Goal: Complete application form

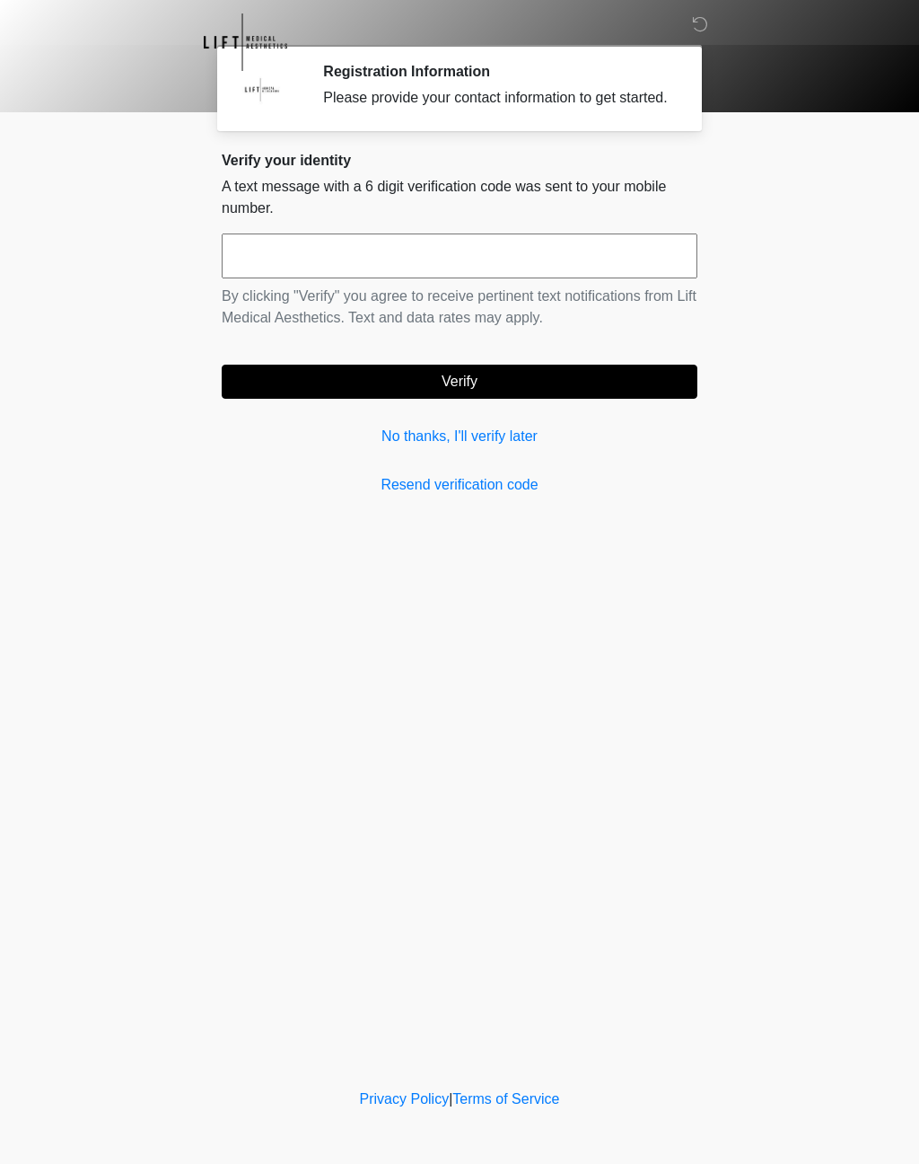
click at [572, 278] on input "text" at bounding box center [460, 255] width 476 height 45
paste input "*"
type input "******"
click at [441, 399] on button "Verify" at bounding box center [460, 382] width 476 height 34
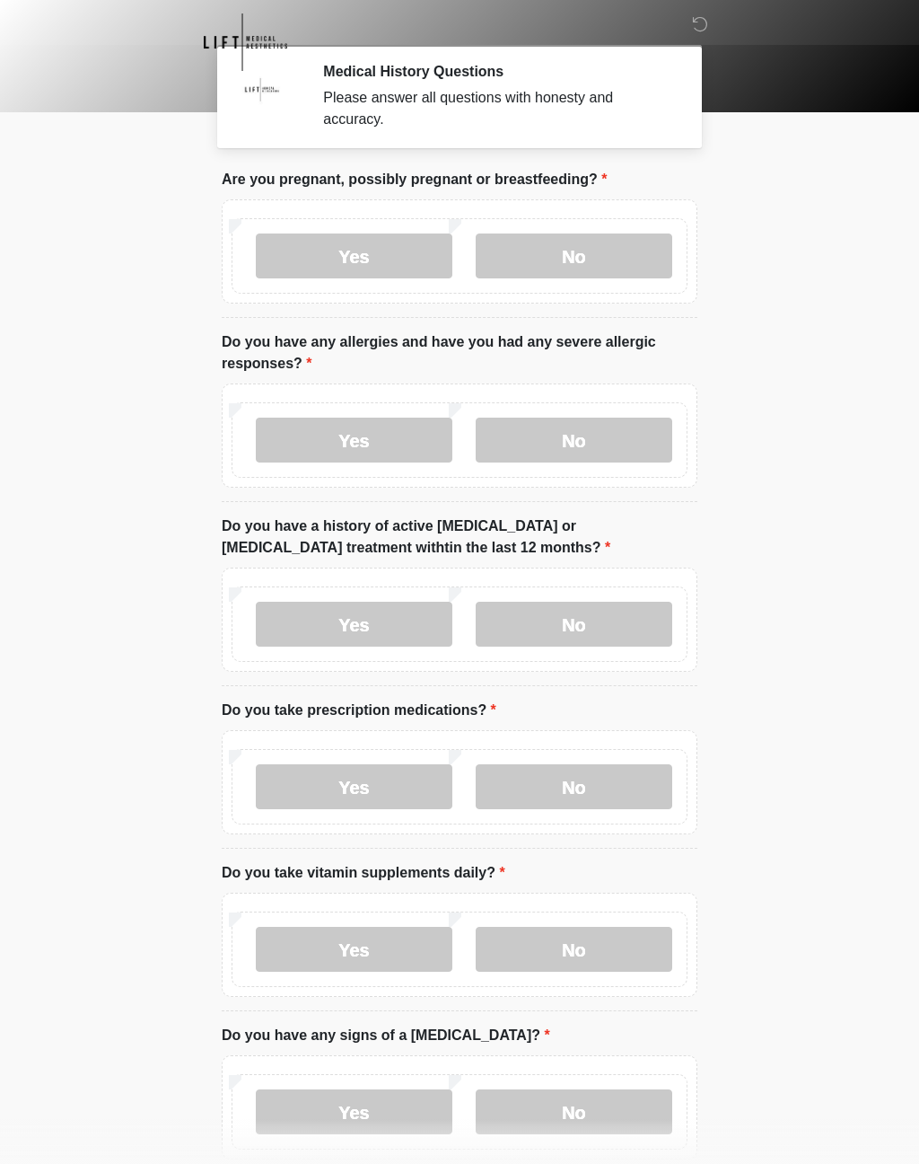
click at [602, 243] on label "No" at bounding box center [574, 255] width 197 height 45
click at [403, 434] on label "Yes" at bounding box center [354, 439] width 197 height 45
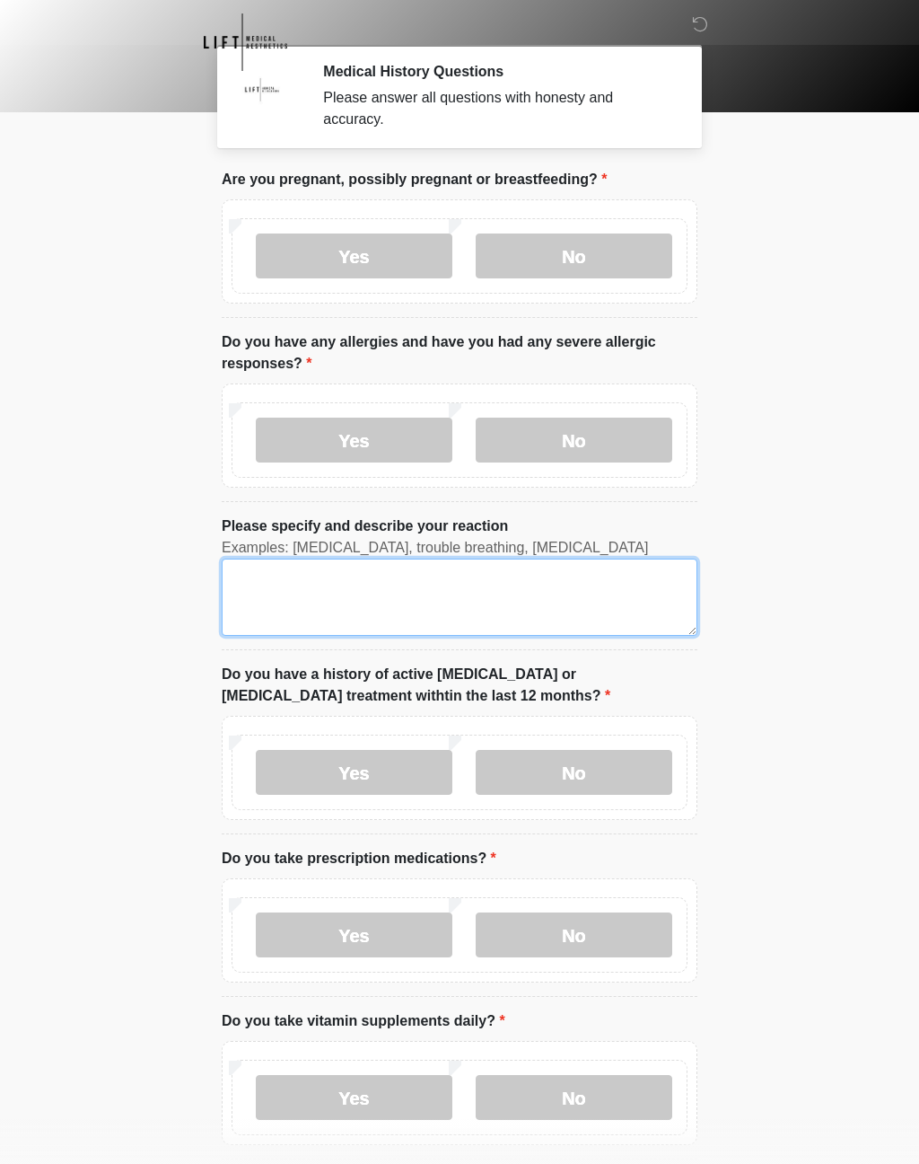
click at [402, 571] on textarea "Please specify and describe your reaction" at bounding box center [460, 596] width 476 height 77
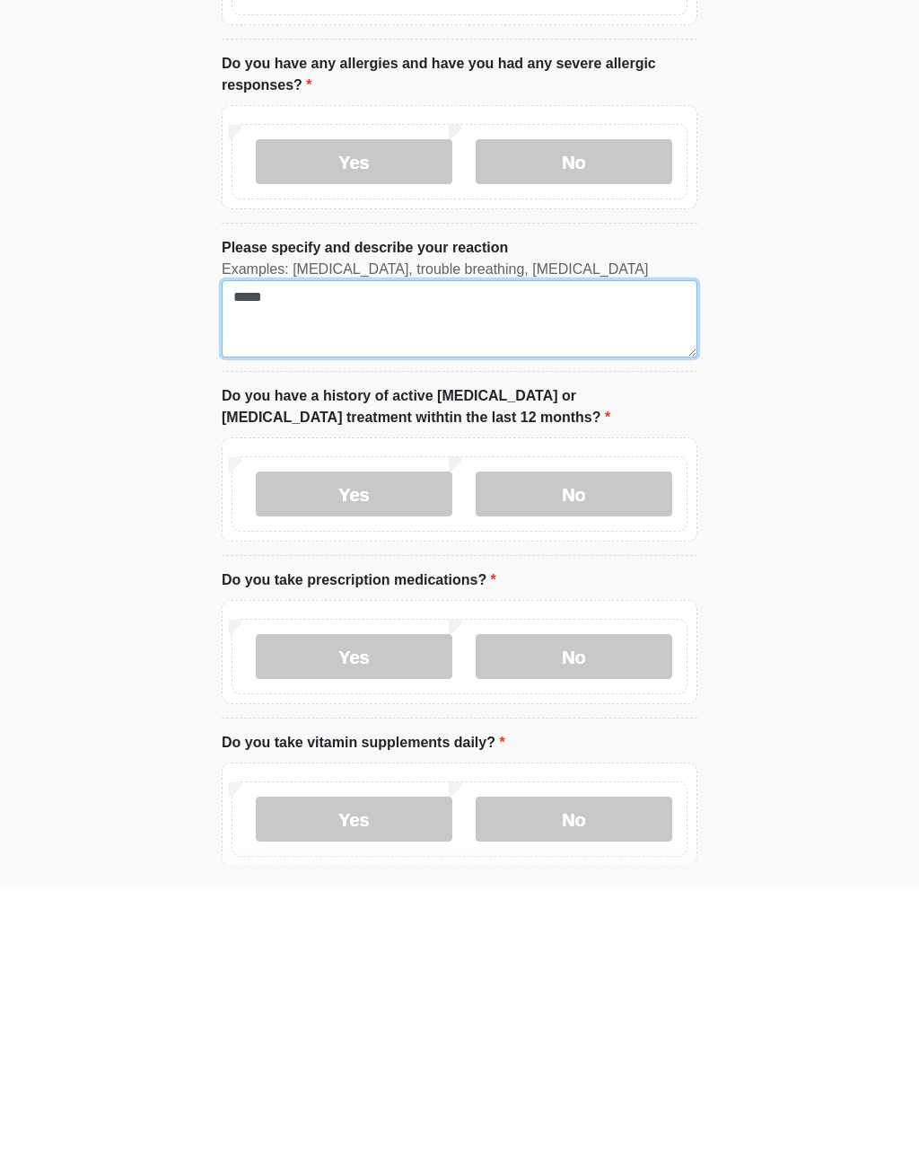
type textarea "*****"
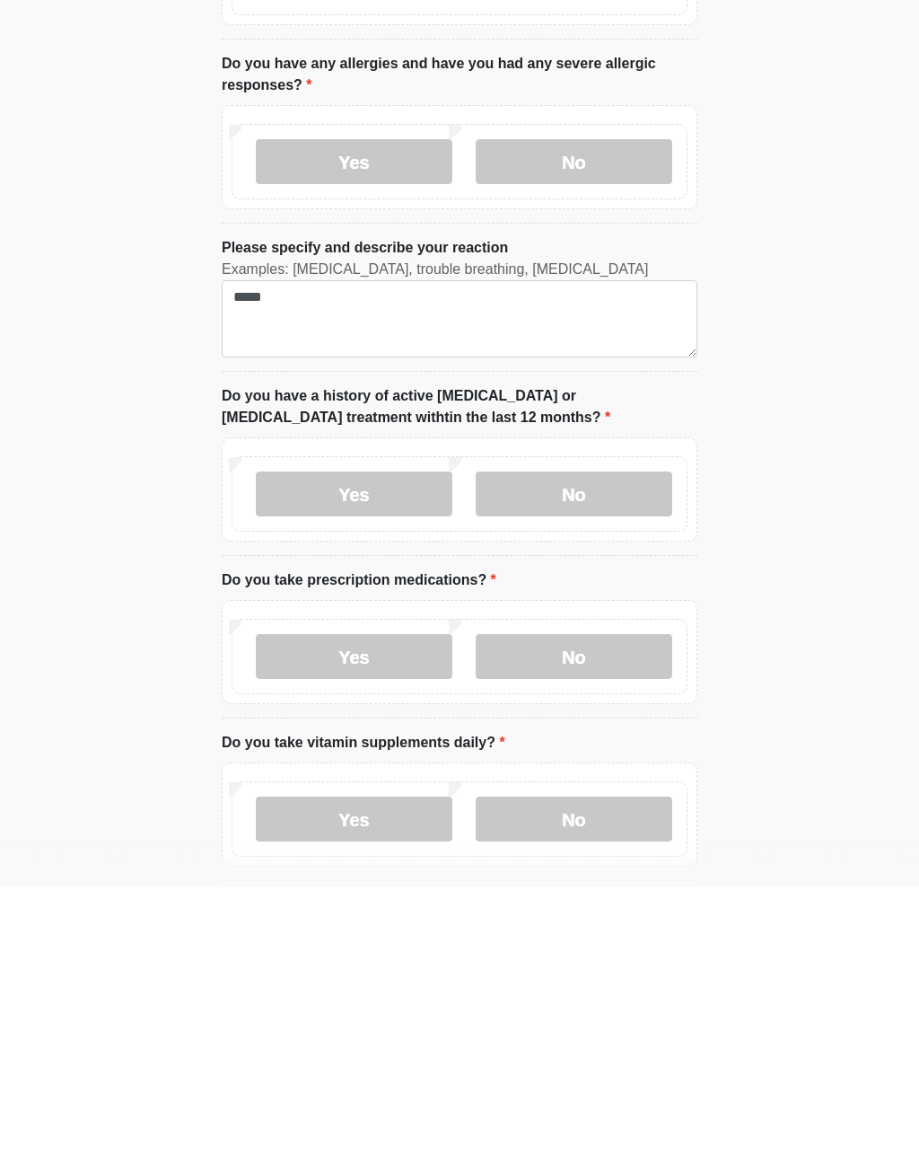
click at [587, 750] on label "No" at bounding box center [574, 772] width 197 height 45
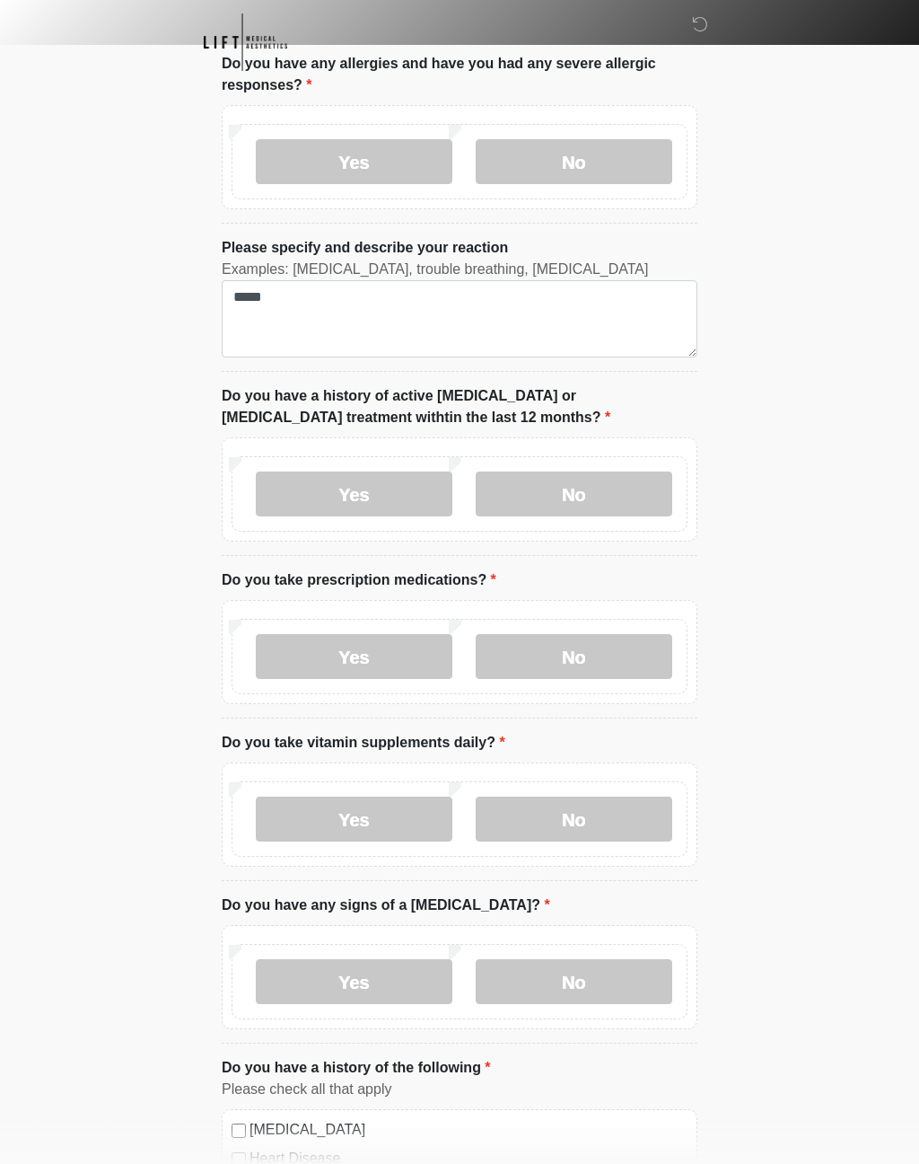
click at [629, 650] on label "No" at bounding box center [574, 656] width 197 height 45
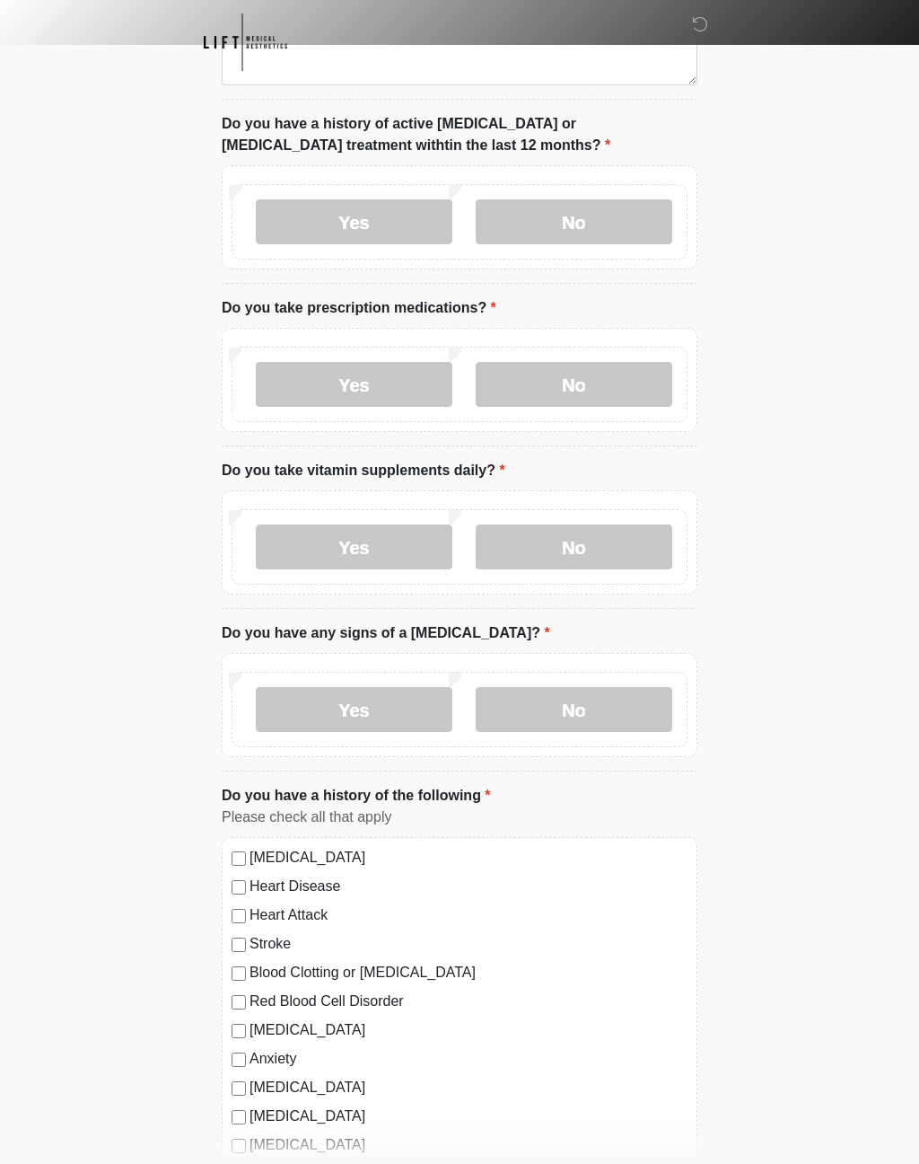
scroll to position [607, 0]
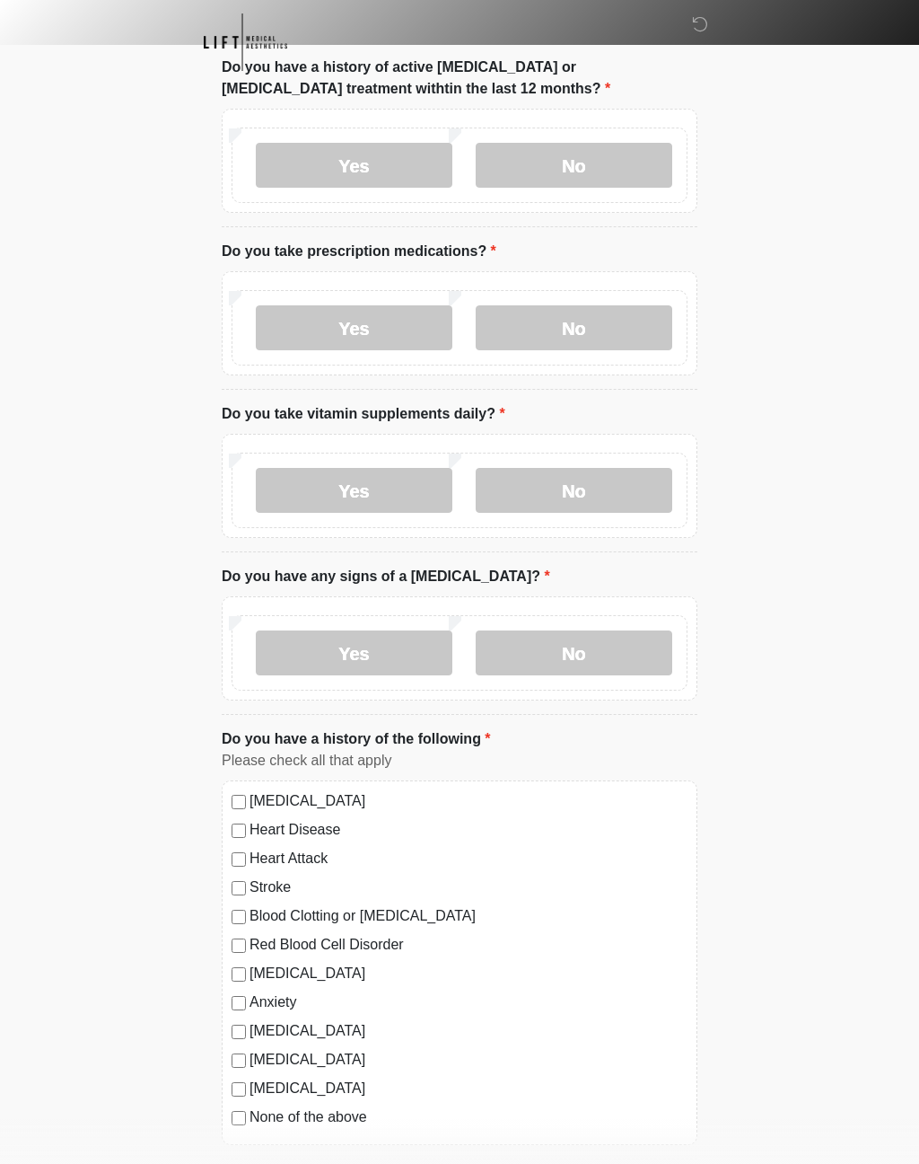
click at [399, 486] on label "Yes" at bounding box center [354, 490] width 197 height 45
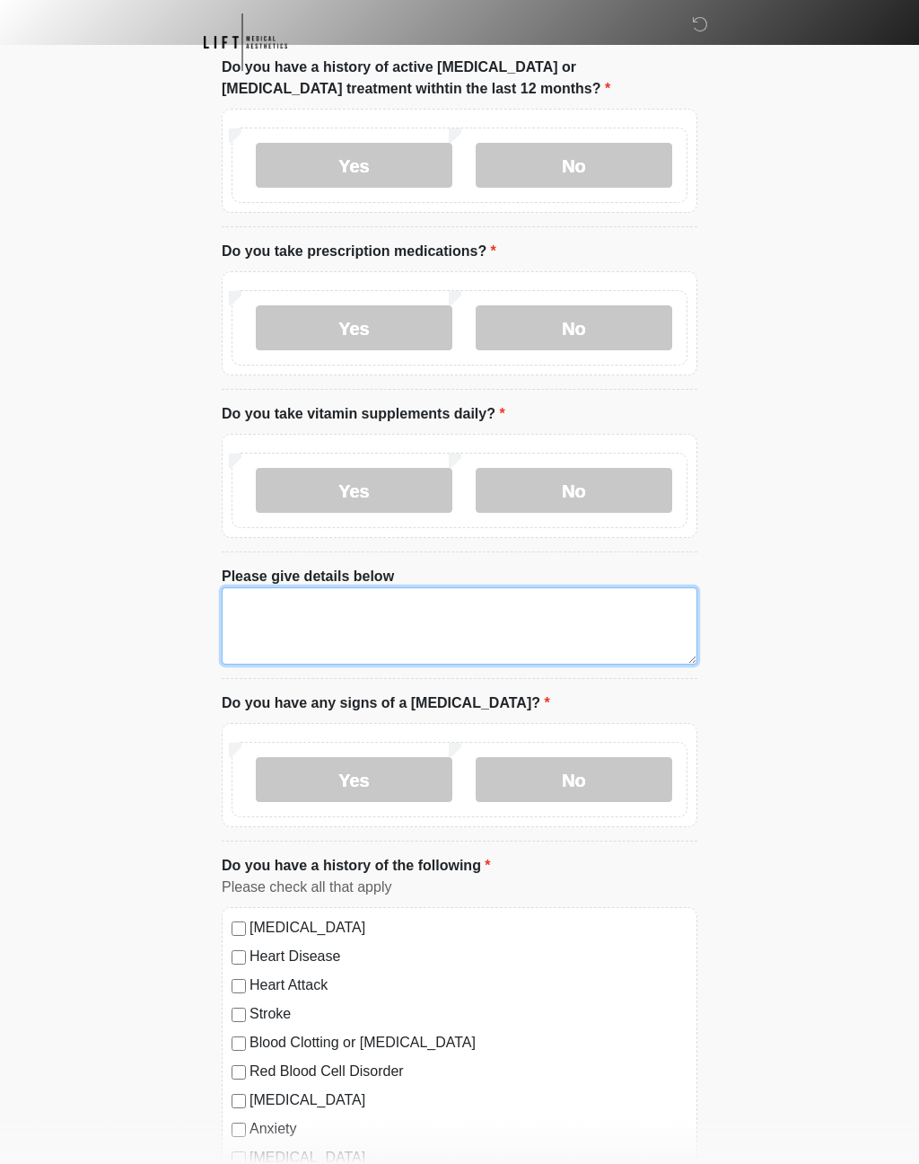
click at [623, 608] on textarea "Please give details below" at bounding box center [460, 625] width 476 height 77
click at [627, 496] on label "No" at bounding box center [574, 490] width 197 height 45
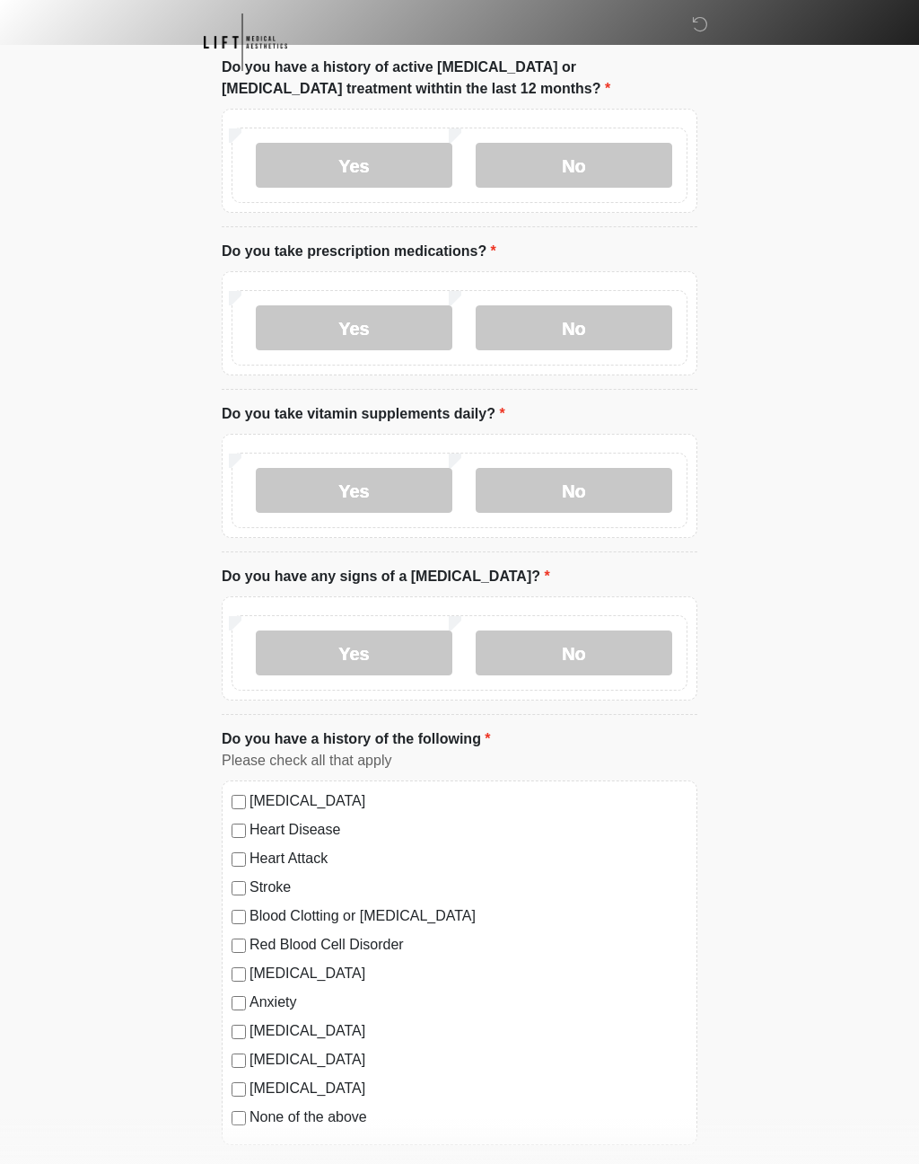
click at [562, 655] on label "No" at bounding box center [574, 652] width 197 height 45
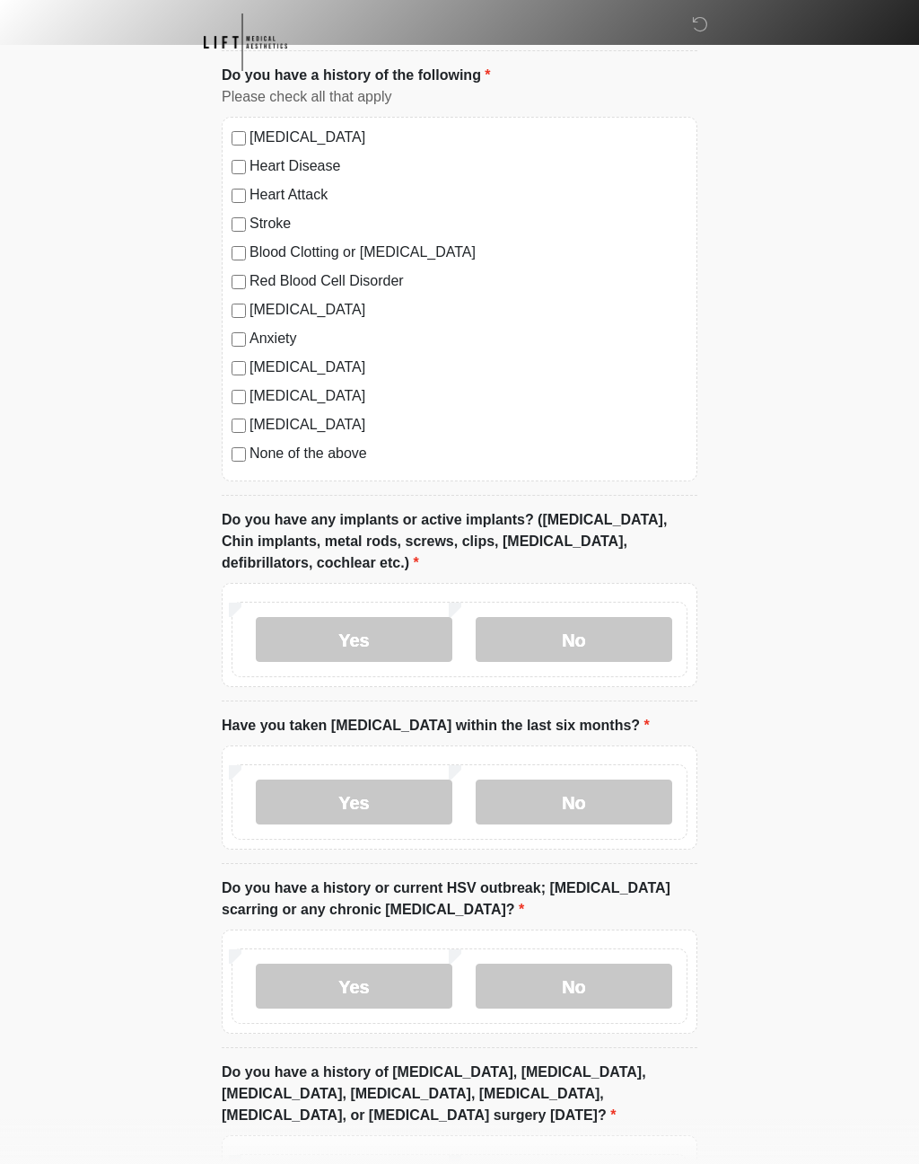
scroll to position [1339, 0]
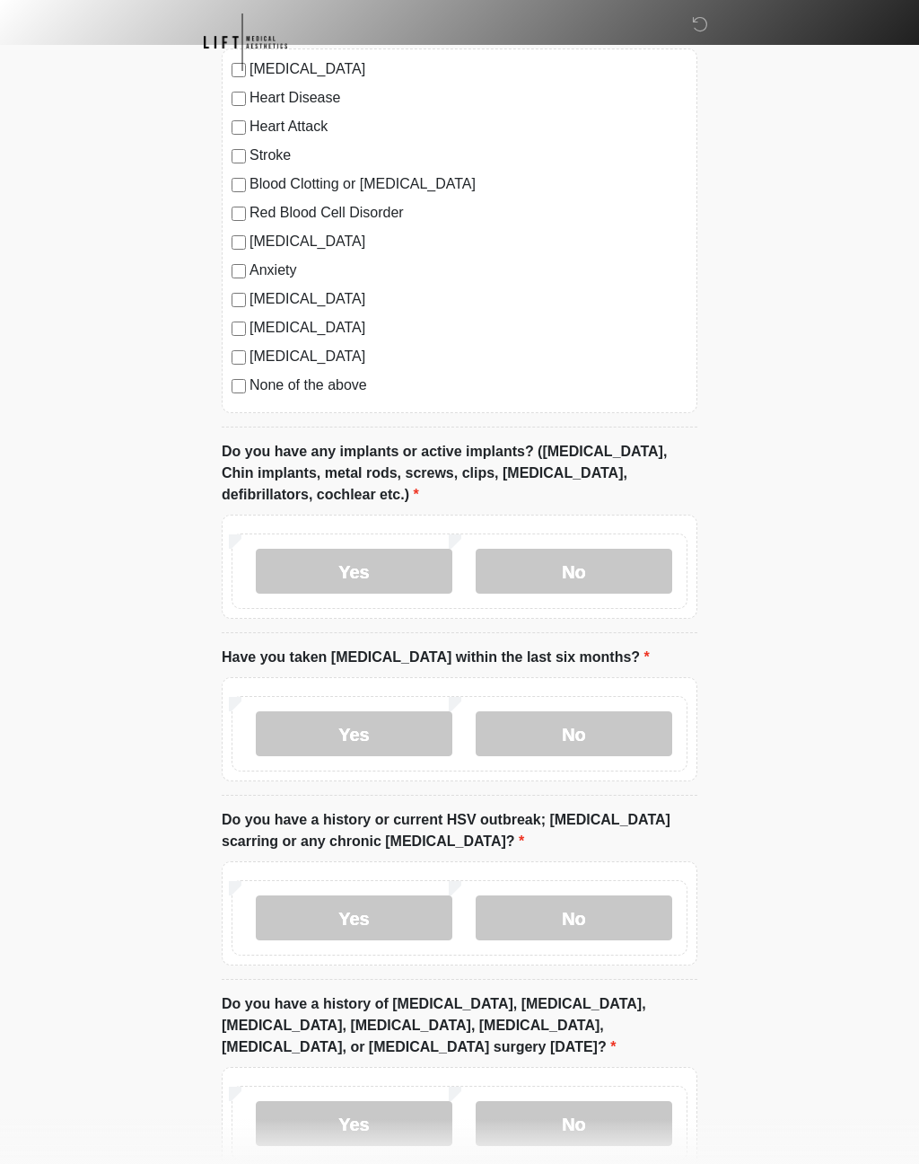
click at [653, 573] on label "No" at bounding box center [574, 571] width 197 height 45
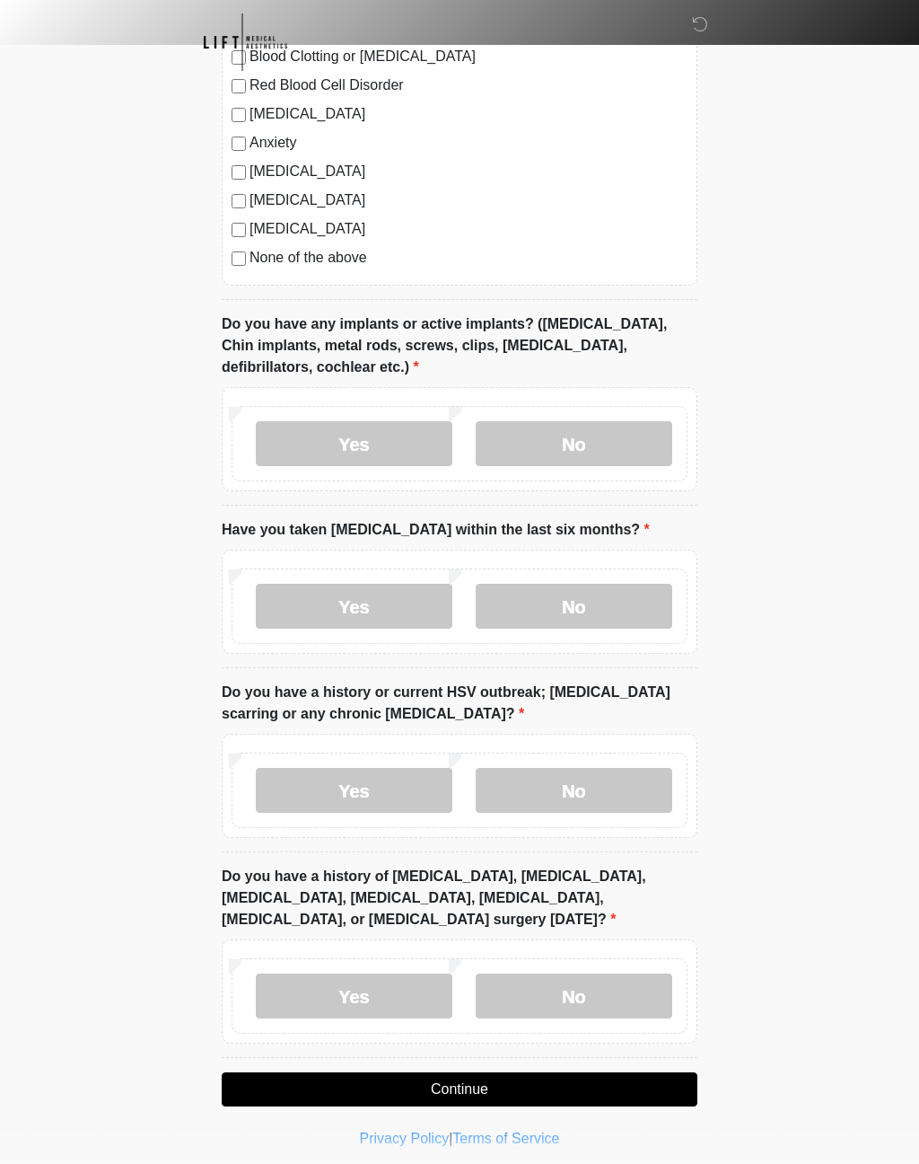
scroll to position [1472, 0]
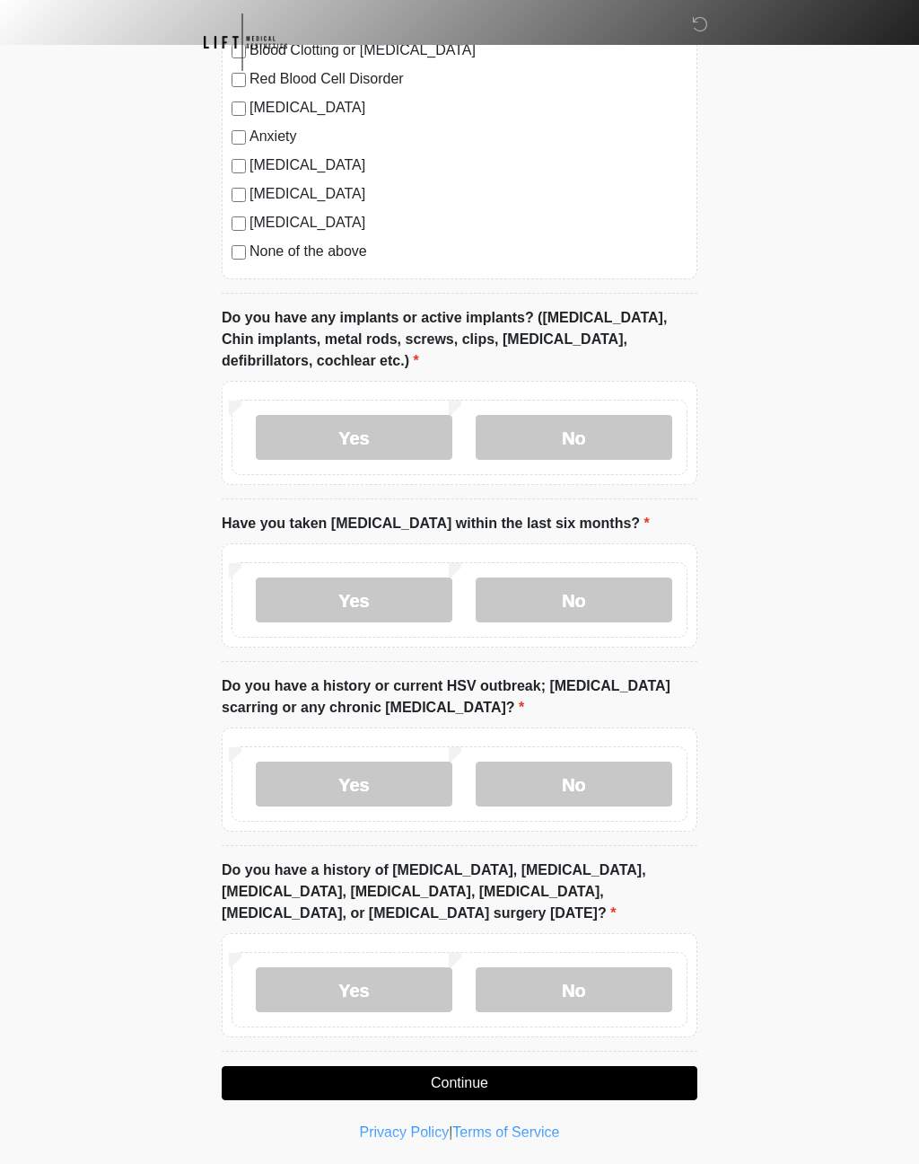
click at [644, 774] on label "No" at bounding box center [574, 783] width 197 height 45
click at [645, 985] on label "No" at bounding box center [574, 989] width 197 height 45
click at [633, 1079] on button "Continue" at bounding box center [460, 1083] width 476 height 34
click at [575, 588] on label "No" at bounding box center [574, 599] width 197 height 45
click at [640, 1072] on button "Continue" at bounding box center [460, 1083] width 476 height 34
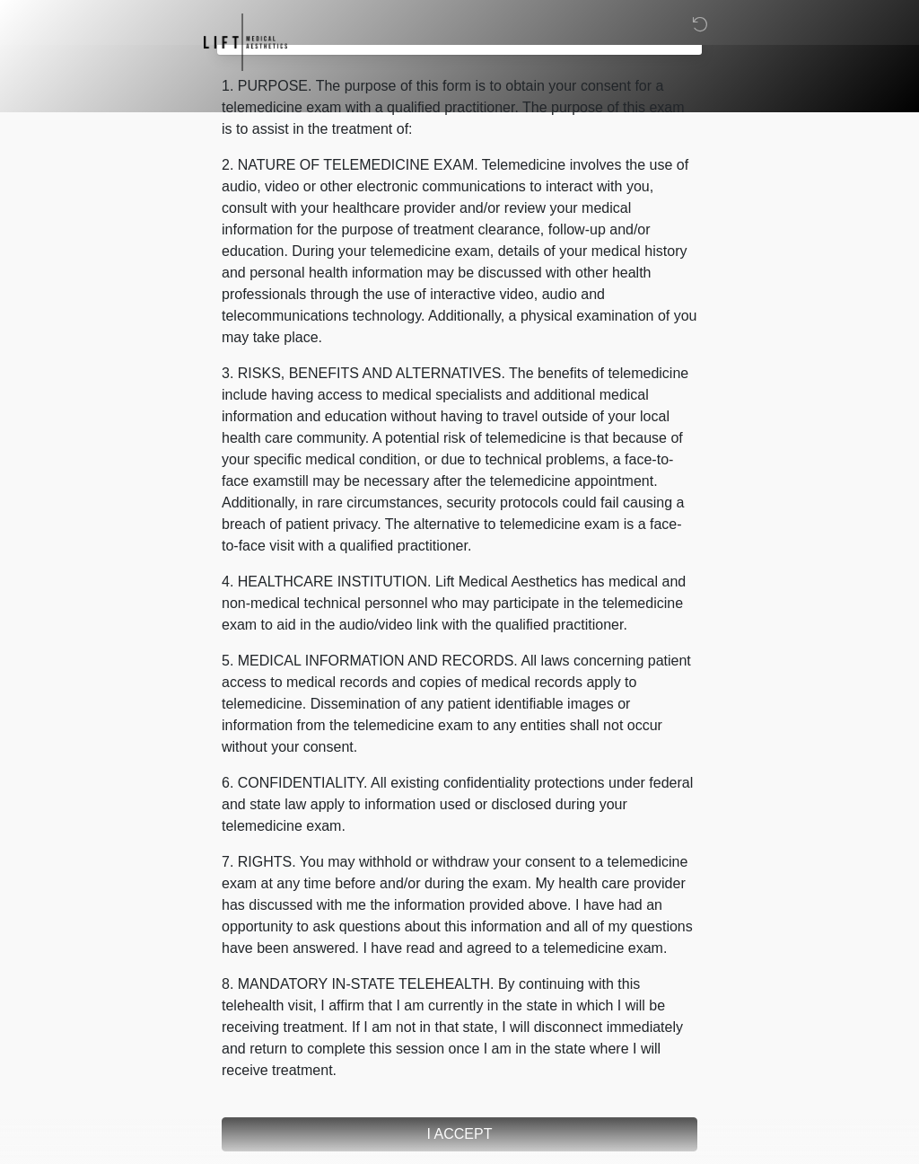
scroll to position [0, 0]
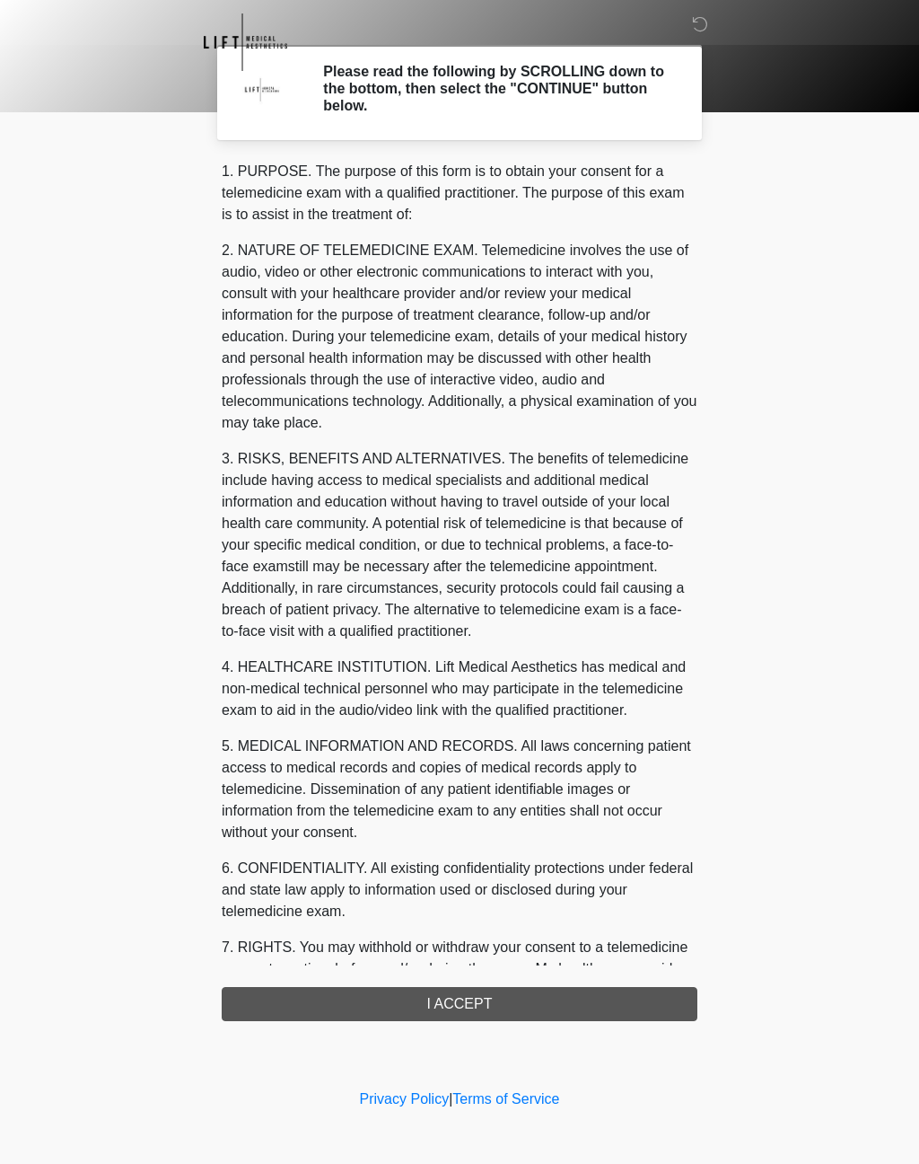
click at [594, 1001] on div "1. PURPOSE. The purpose of this form is to obtain your consent for a telemedici…" at bounding box center [460, 591] width 476 height 860
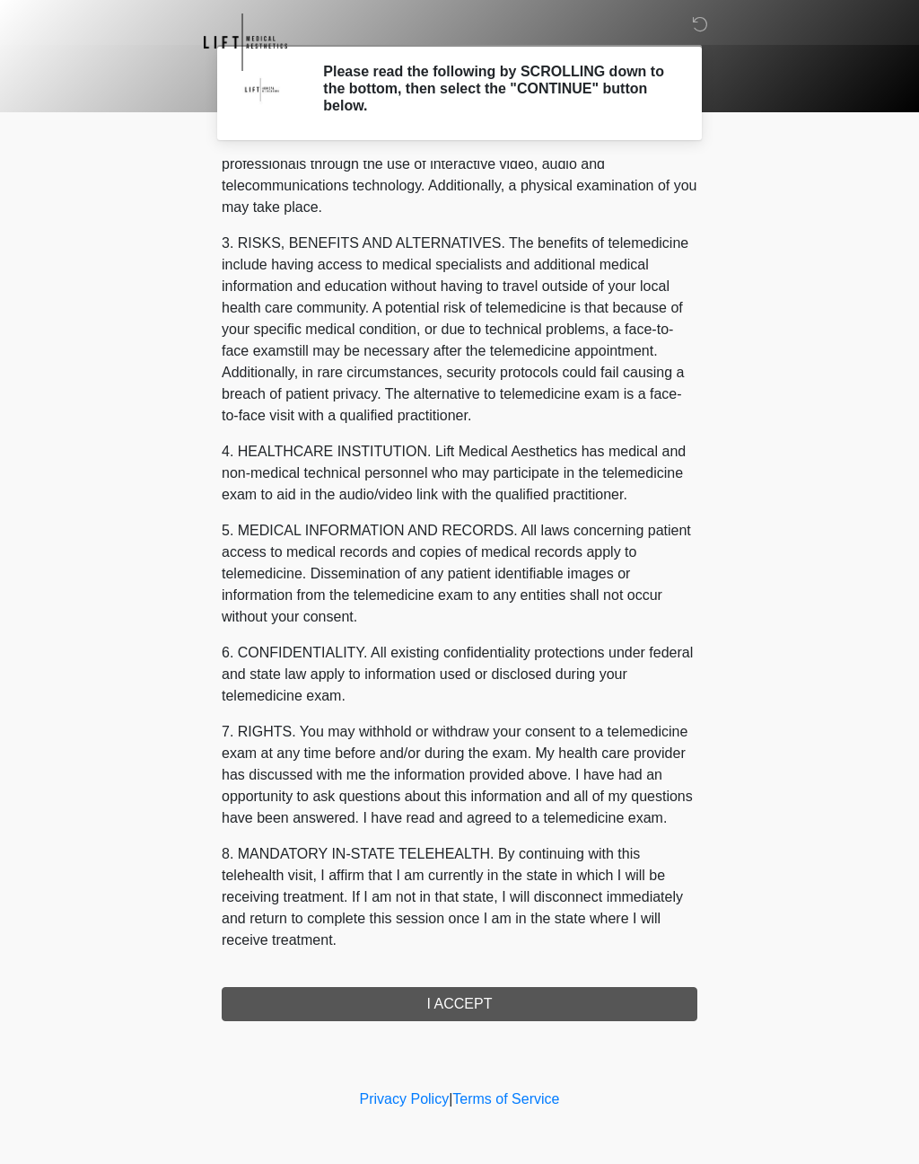
click at [529, 998] on button "I ACCEPT" at bounding box center [460, 1004] width 476 height 34
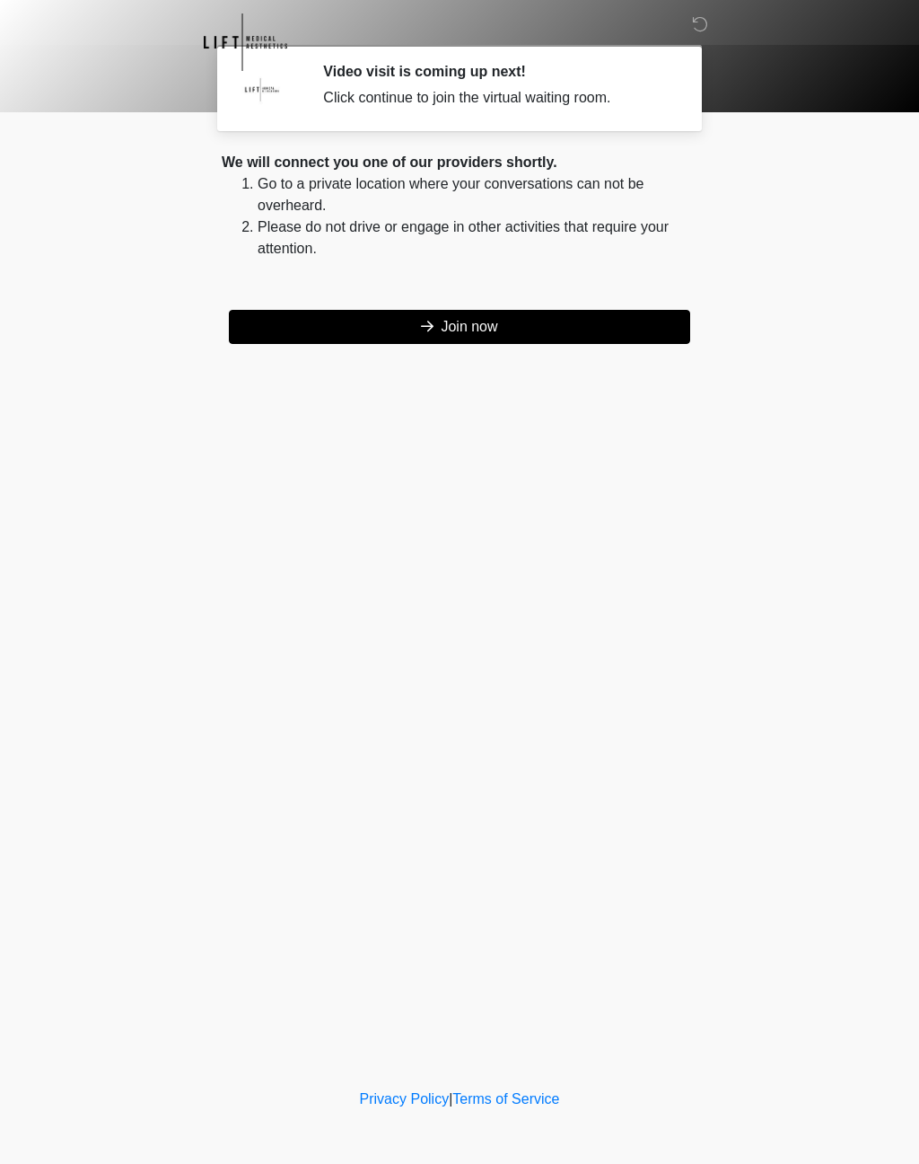
click at [493, 321] on button "Join now" at bounding box center [459, 327] width 461 height 34
